Goal: Transaction & Acquisition: Purchase product/service

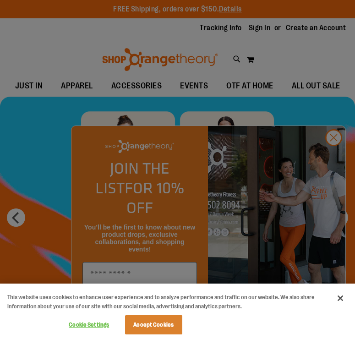
click at [335, 158] on div at bounding box center [177, 169] width 355 height 339
click at [338, 301] on button "Close" at bounding box center [340, 298] width 20 height 20
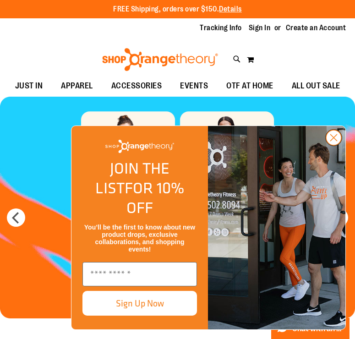
click at [338, 145] on circle "Close dialog" at bounding box center [333, 137] width 15 height 15
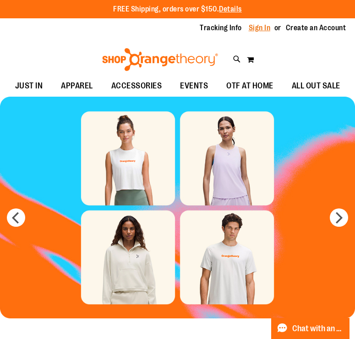
click at [266, 28] on link "Sign In" at bounding box center [260, 28] width 22 height 10
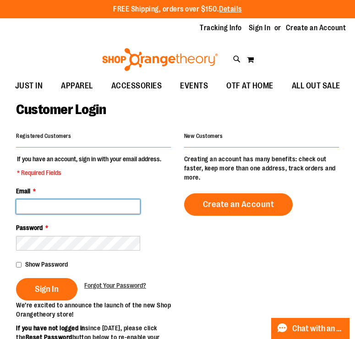
type input "**********"
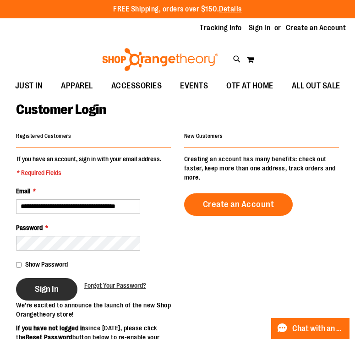
click at [53, 295] on button "Sign In" at bounding box center [46, 289] width 61 height 22
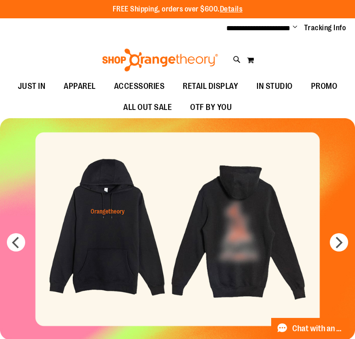
click at [245, 226] on img "Slide 1 of 7" at bounding box center [177, 229] width 355 height 222
click at [240, 227] on img "Slide 1 of 7" at bounding box center [177, 229] width 355 height 222
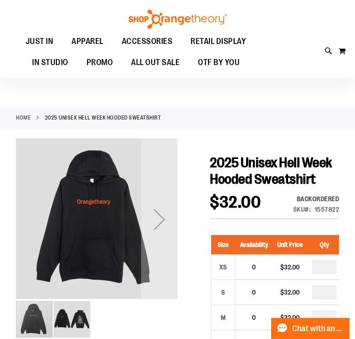
scroll to position [11, 0]
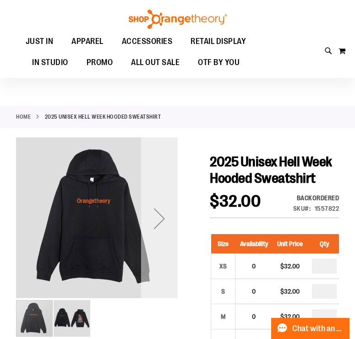
click at [156, 210] on div "Next" at bounding box center [159, 218] width 37 height 37
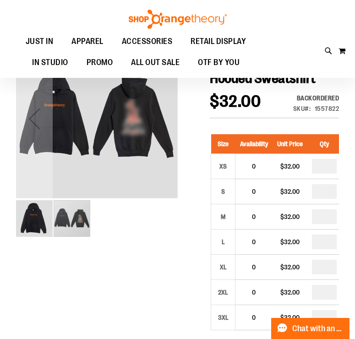
scroll to position [111, 0]
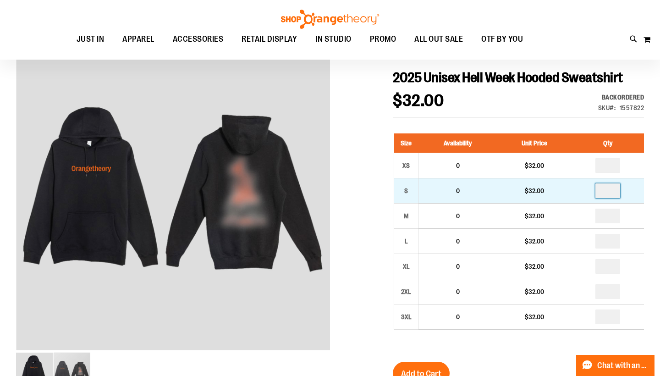
click at [355, 188] on input "number" at bounding box center [607, 190] width 25 height 15
drag, startPoint x: 616, startPoint y: 190, endPoint x: 602, endPoint y: 190, distance: 13.7
click at [355, 190] on input "number" at bounding box center [607, 190] width 25 height 15
type input "*"
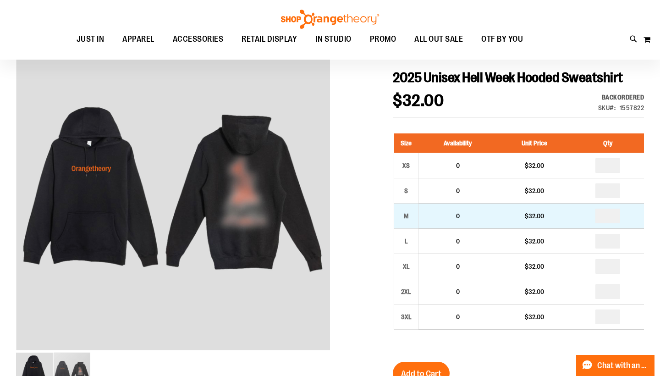
drag, startPoint x: 618, startPoint y: 218, endPoint x: 596, endPoint y: 215, distance: 21.6
type input "*"
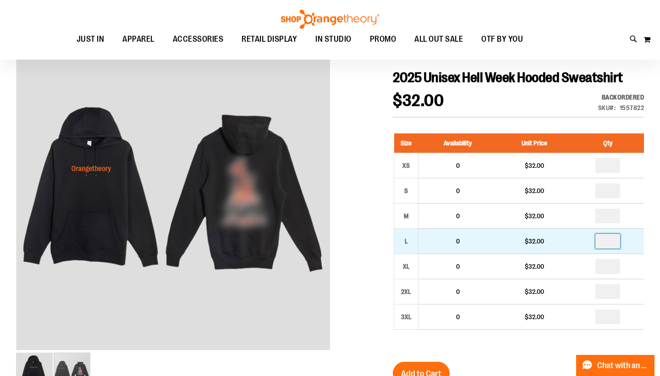
type input "*"
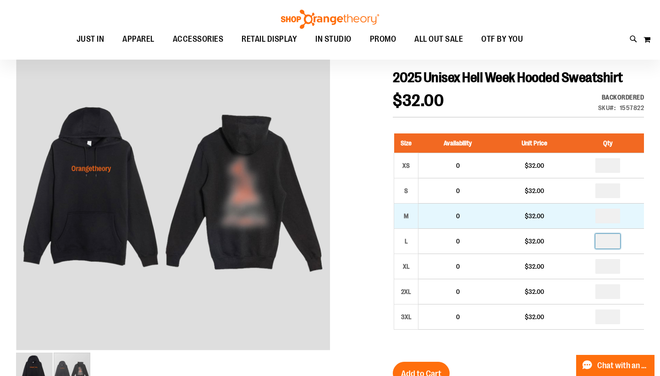
type input "*"
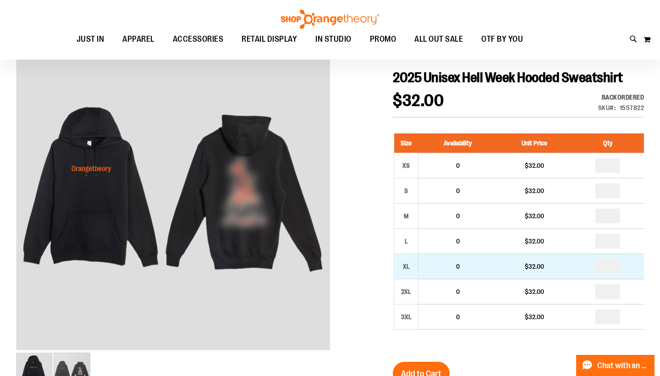
drag, startPoint x: 619, startPoint y: 265, endPoint x: 607, endPoint y: 264, distance: 11.9
type input "*"
